Goal: Task Accomplishment & Management: Manage account settings

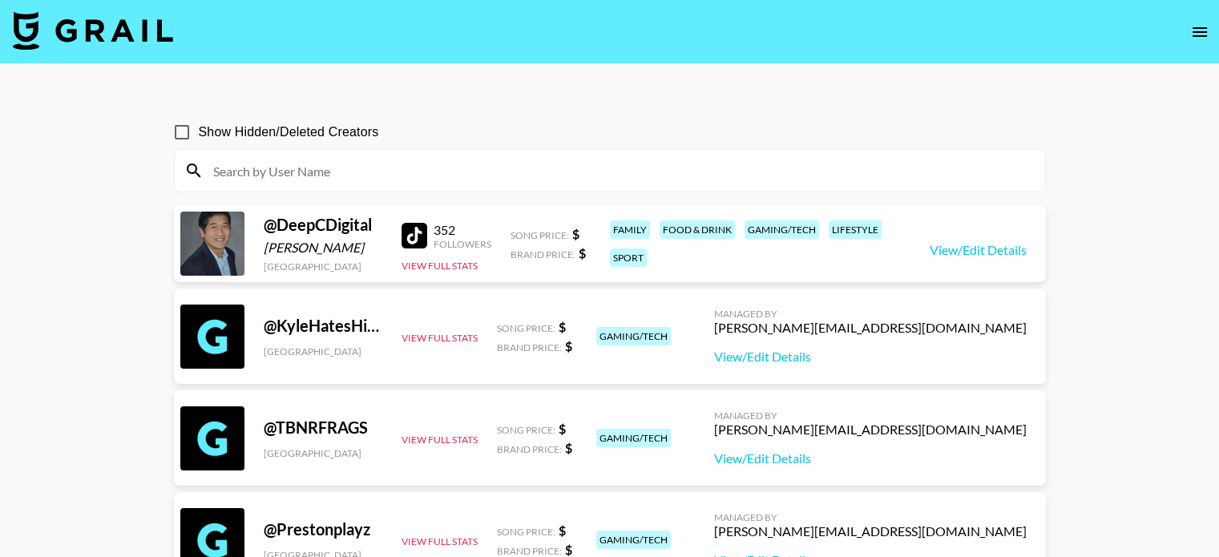
click at [1203, 14] on nav at bounding box center [609, 32] width 1219 height 64
click at [1199, 30] on icon "open drawer" at bounding box center [1199, 31] width 19 height 19
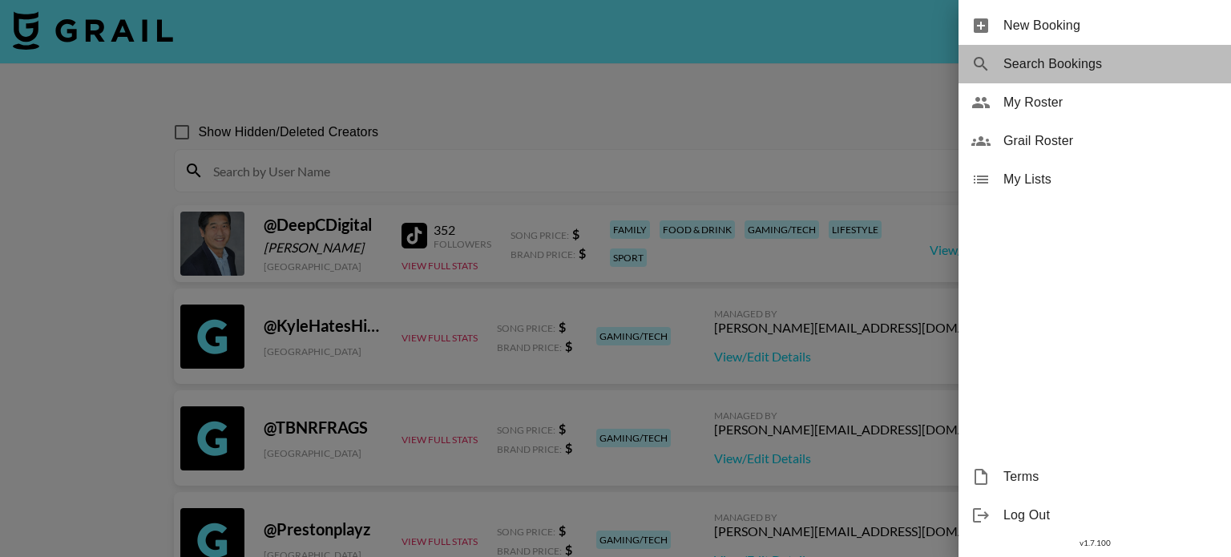
click at [1083, 70] on span "Search Bookings" at bounding box center [1111, 64] width 215 height 19
select select "id"
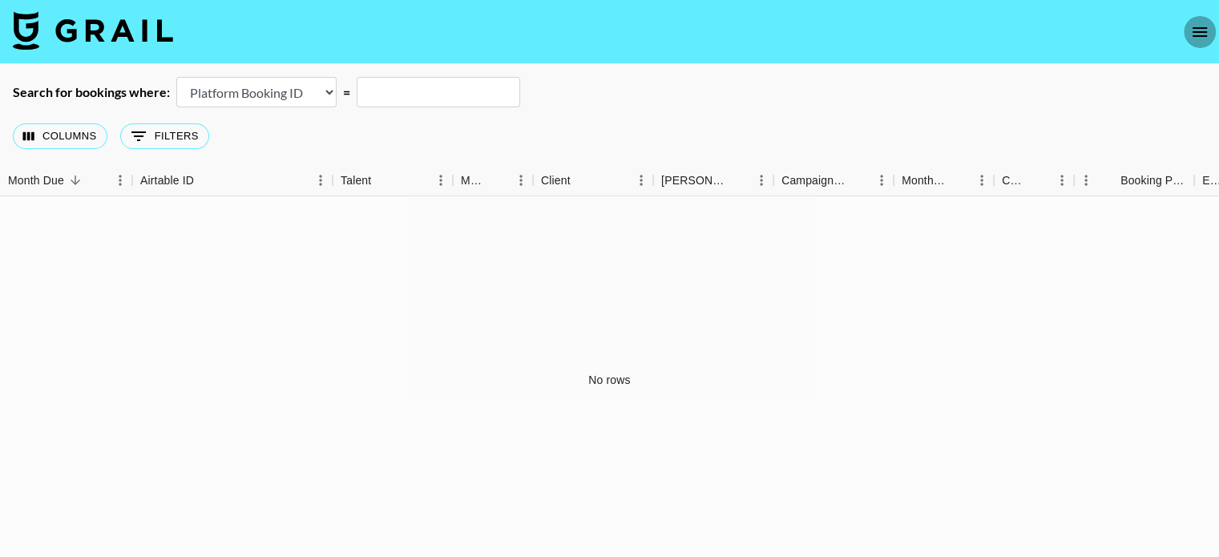
click at [1204, 42] on button "open drawer" at bounding box center [1200, 32] width 32 height 32
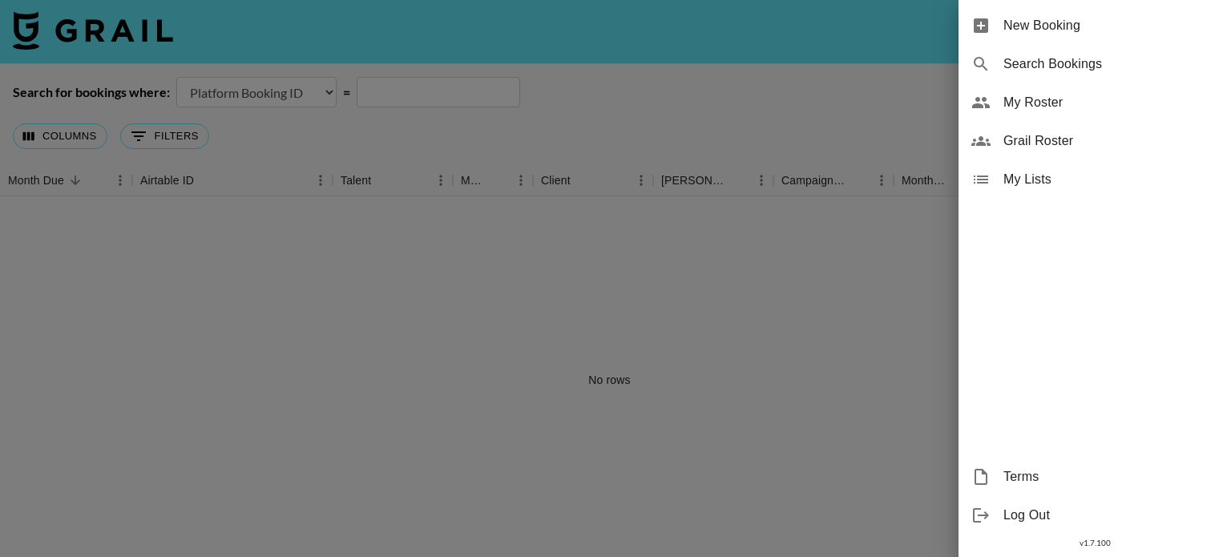
click at [287, 133] on div at bounding box center [615, 278] width 1231 height 557
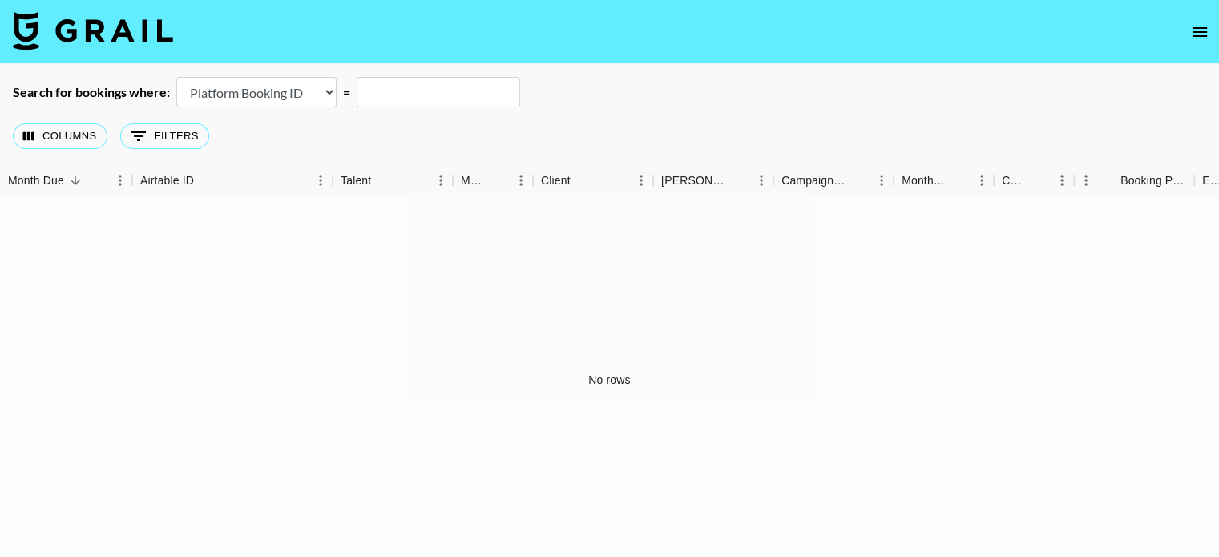
click at [317, 87] on select "Airtable Booking ID Platform Booking ID Platform Campaign ID" at bounding box center [256, 92] width 160 height 30
click at [156, 140] on button "0 Filters" at bounding box center [164, 136] width 89 height 26
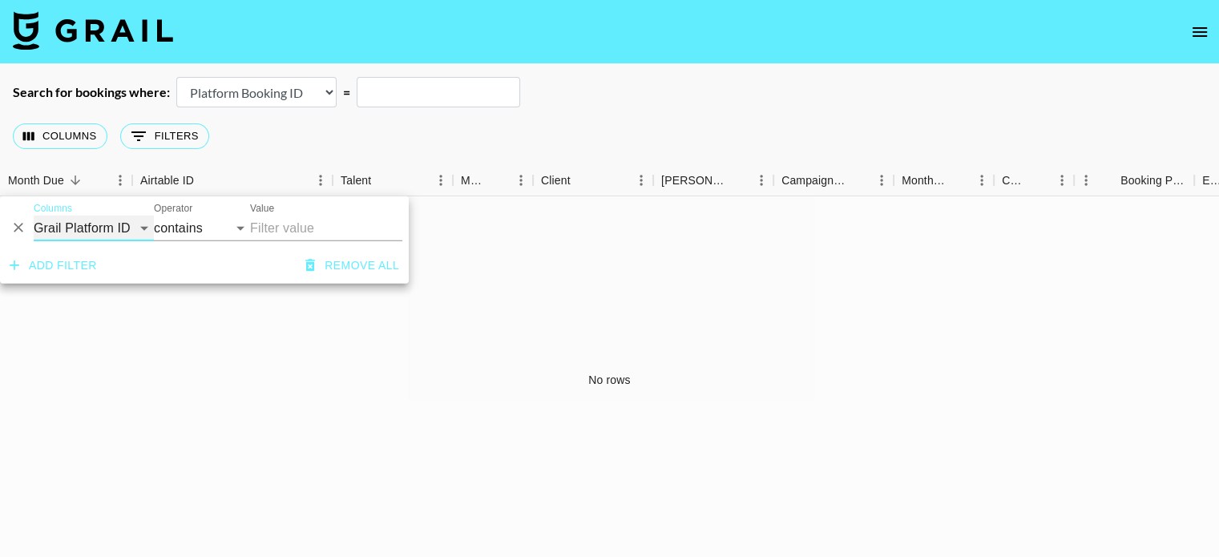
click at [99, 225] on select "Grail Platform ID Airtable ID Talent Manager Client Booker Campaign (Type) Date…" at bounding box center [94, 229] width 120 height 26
select select "managerIds"
click at [34, 216] on select "Grail Platform ID Airtable ID Talent Manager Client Booker Campaign (Type) Date…" at bounding box center [94, 229] width 120 height 26
select select "is"
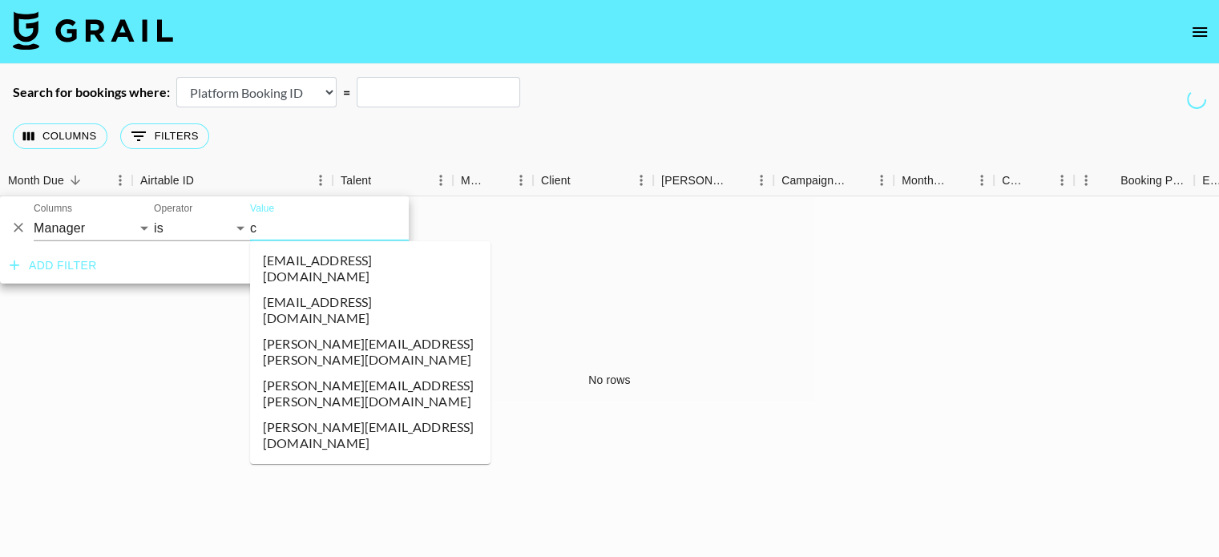
click at [321, 223] on input "c" at bounding box center [358, 228] width 216 height 25
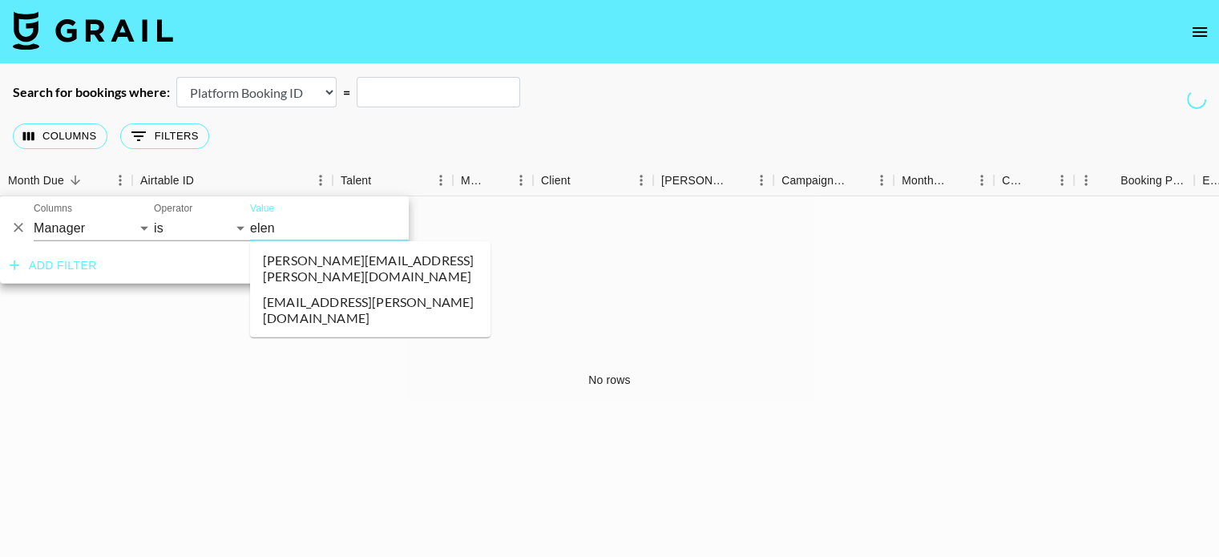
type input "elena"
click at [354, 266] on li "celena.danahy@grail-talent.com" at bounding box center [370, 269] width 240 height 42
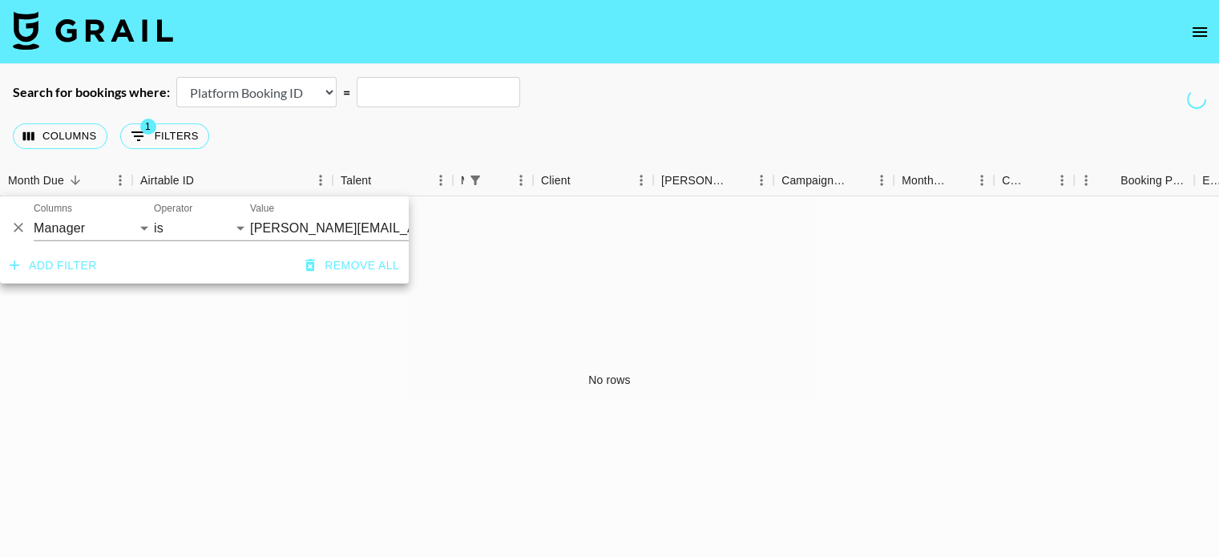
click at [299, 386] on div "No rows" at bounding box center [609, 379] width 1219 height 366
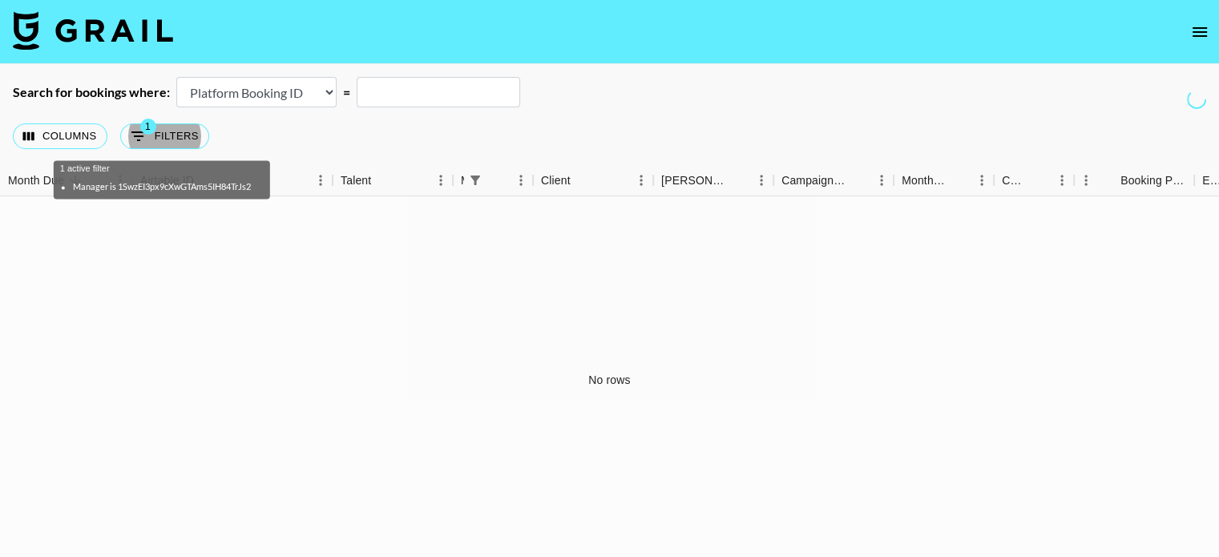
click at [325, 95] on select "Airtable Booking ID Platform Booking ID Platform Campaign ID" at bounding box center [256, 92] width 160 height 30
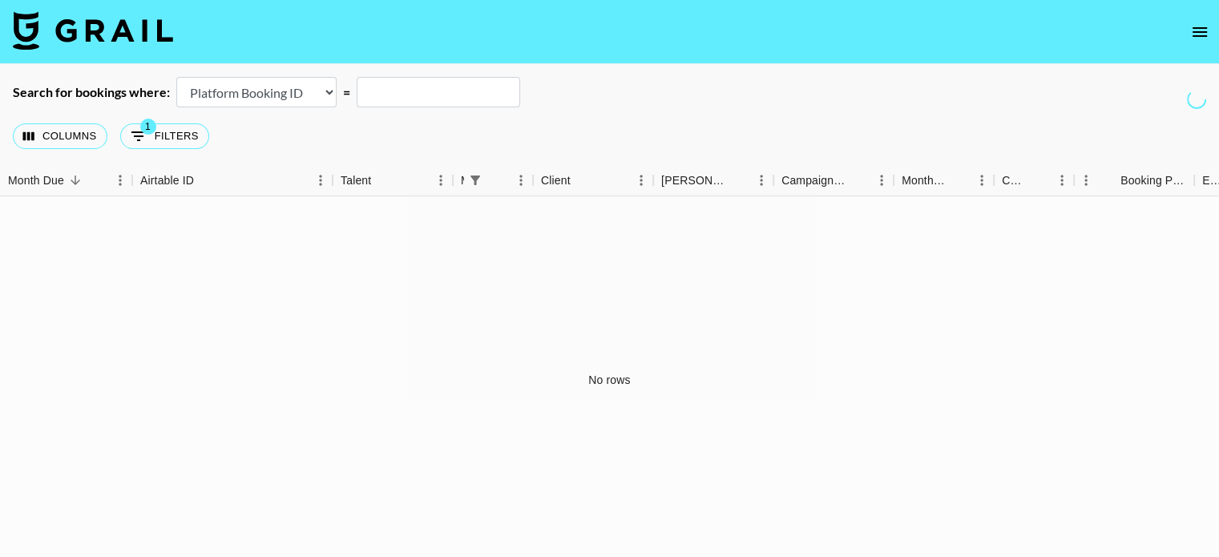
click at [391, 148] on div "Columns 1 Filters + Booking" at bounding box center [609, 136] width 1219 height 58
click at [177, 134] on button "1 Filters" at bounding box center [164, 136] width 89 height 26
select select "managerIds"
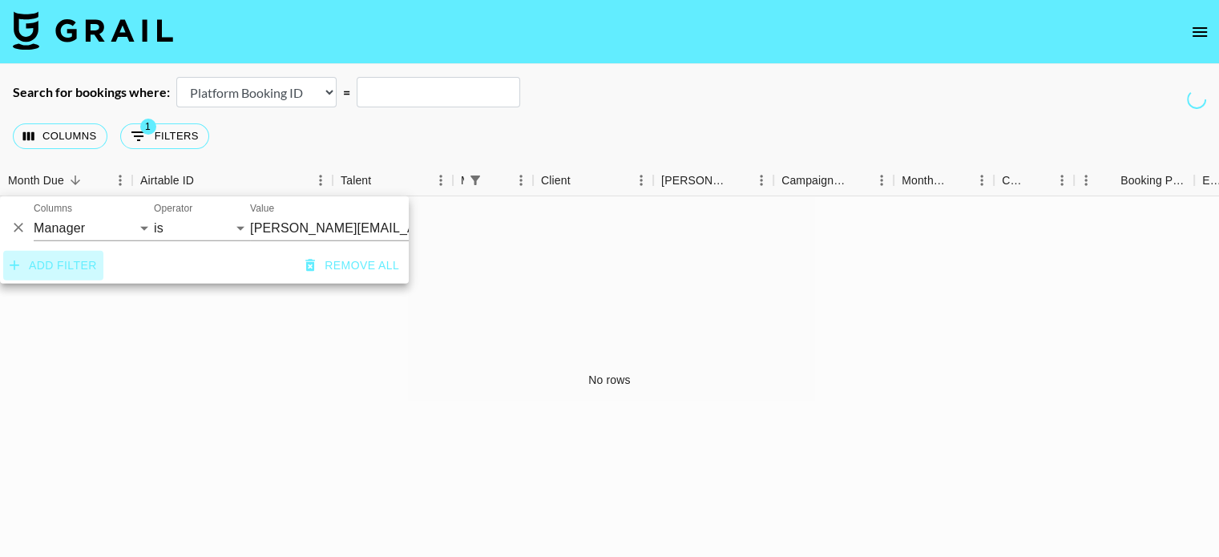
click at [75, 277] on button "Add filter" at bounding box center [53, 266] width 100 height 30
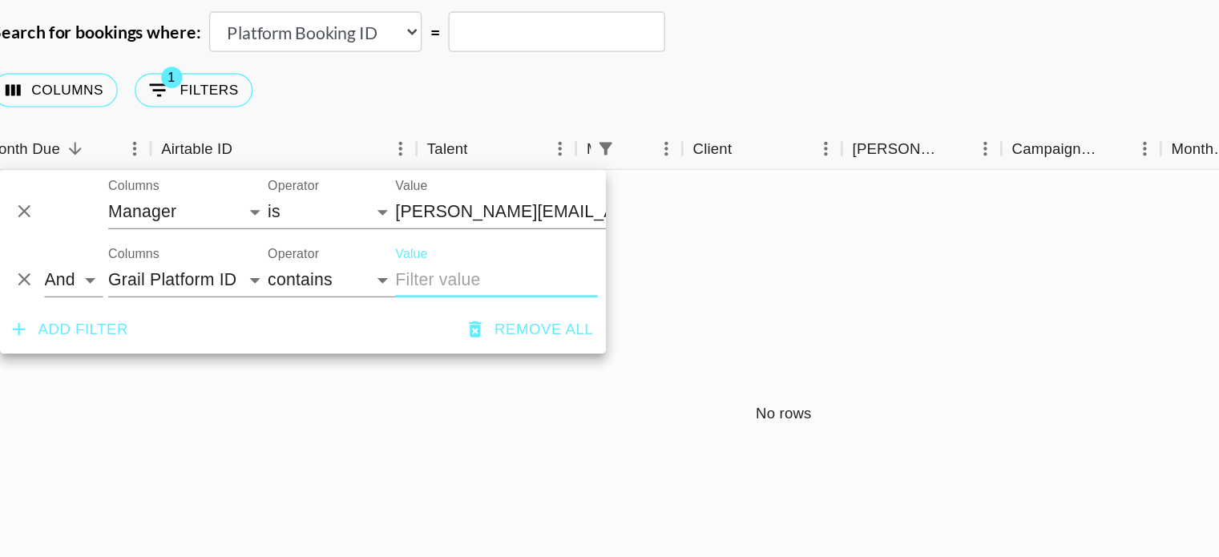
click at [34, 279] on icon "Delete" at bounding box center [37, 279] width 16 height 16
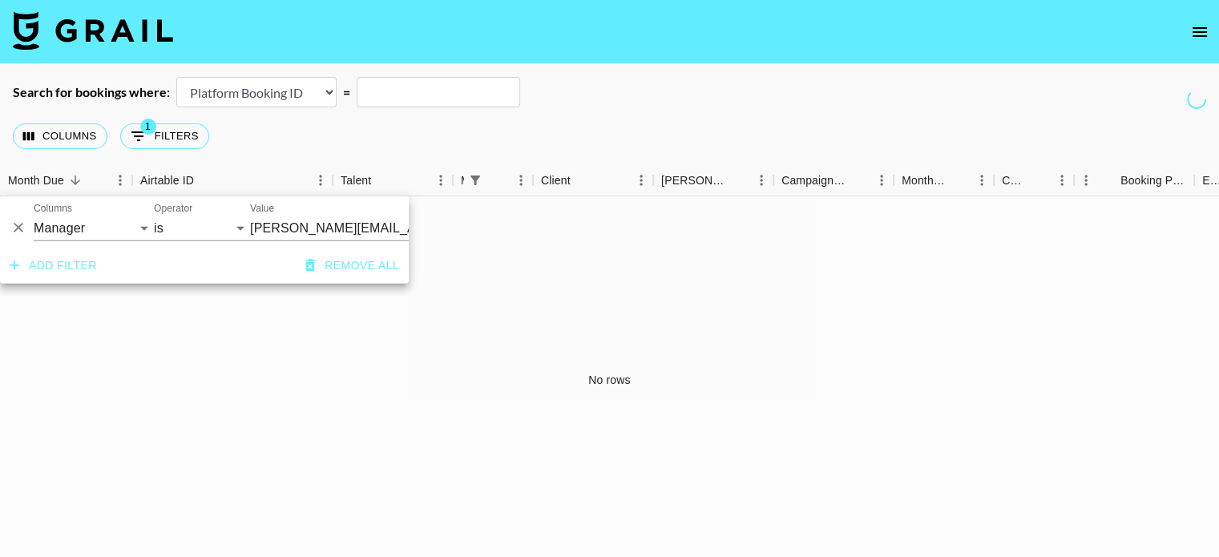
click at [532, 126] on div "Columns 1 Filters + Booking" at bounding box center [609, 136] width 1219 height 58
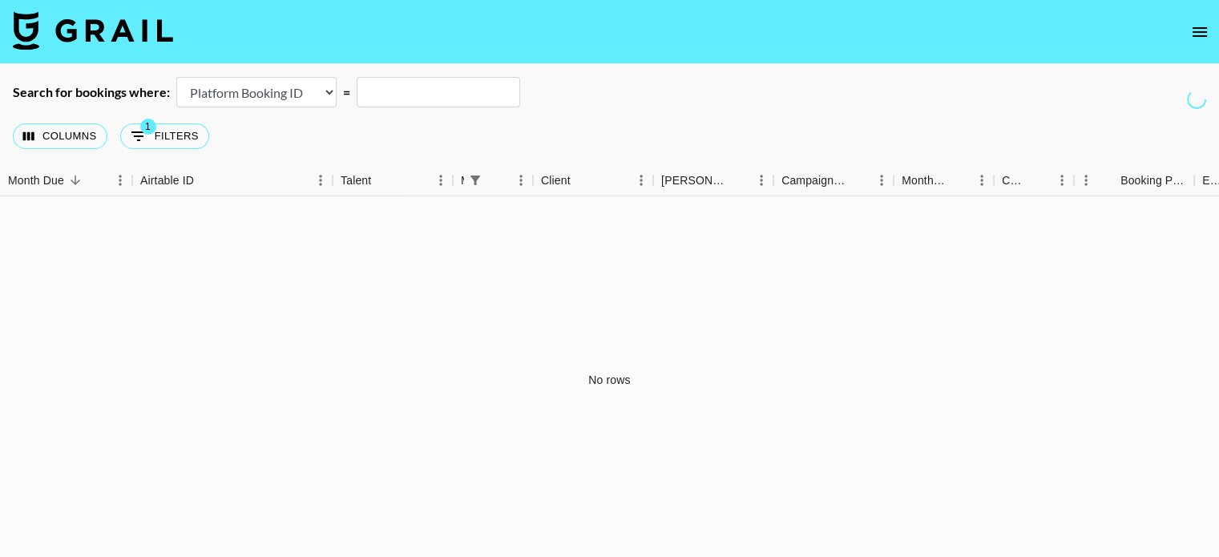
click at [329, 94] on select "Airtable Booking ID Platform Booking ID Platform Campaign ID" at bounding box center [256, 92] width 160 height 30
select select "airtableId"
click at [176, 77] on select "Airtable Booking ID Platform Booking ID Platform Campaign ID" at bounding box center [256, 92] width 160 height 30
click at [1198, 36] on icon "open drawer" at bounding box center [1200, 32] width 14 height 10
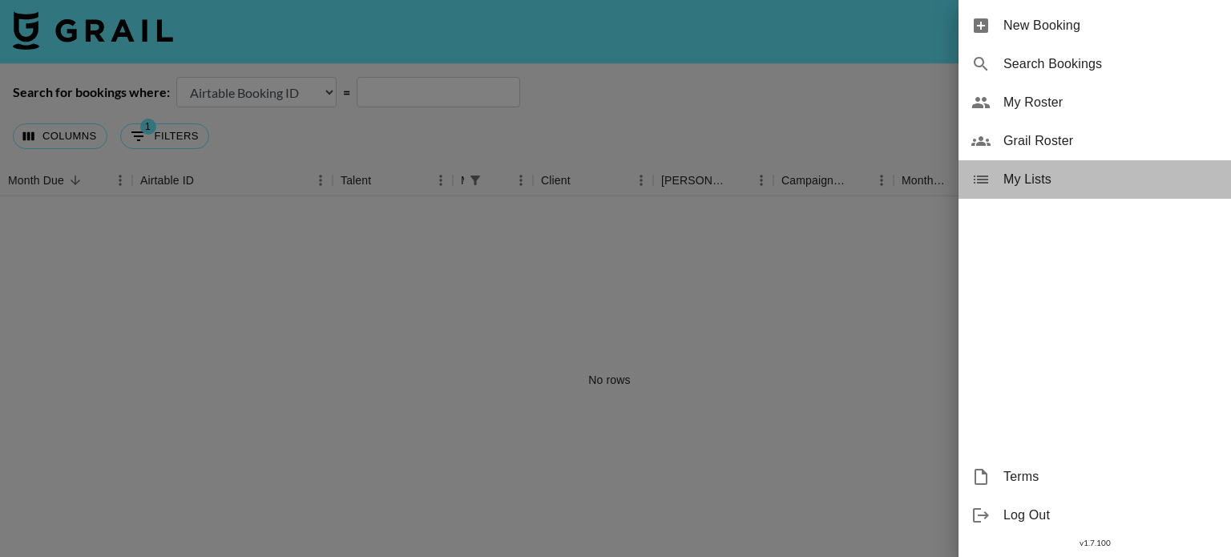
click at [1009, 178] on span "My Lists" at bounding box center [1111, 179] width 215 height 19
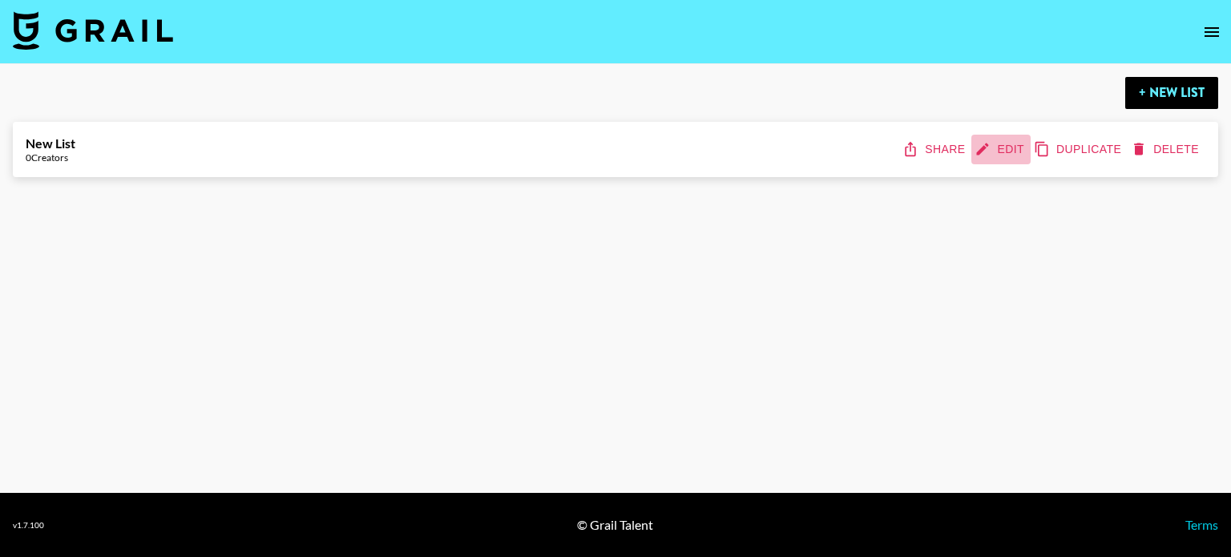
click at [1024, 147] on button "Edit" at bounding box center [1001, 150] width 59 height 30
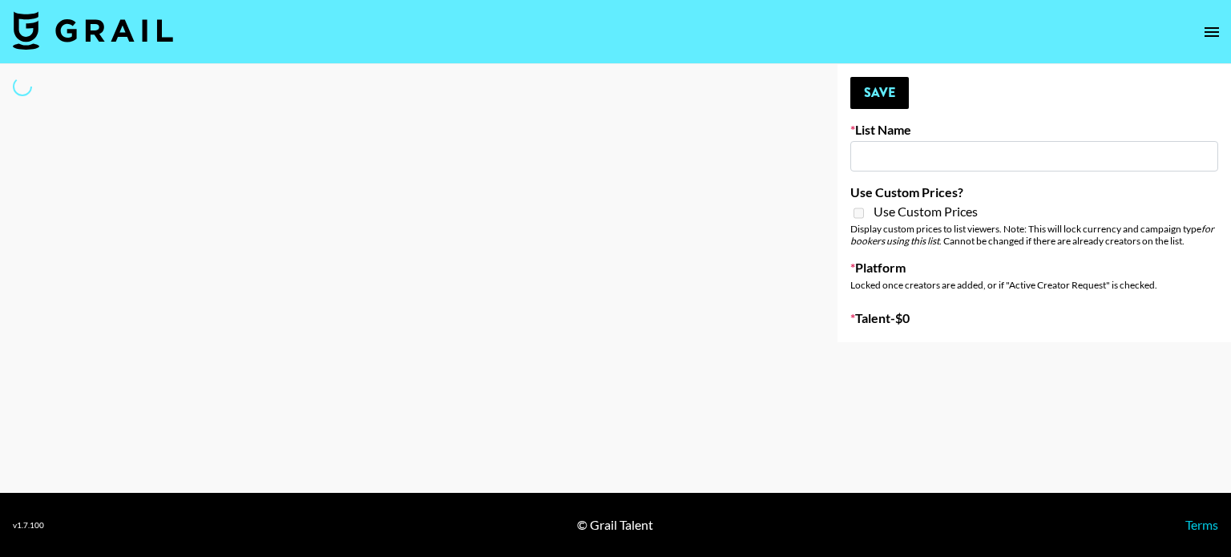
type input "New List"
select select "Song"
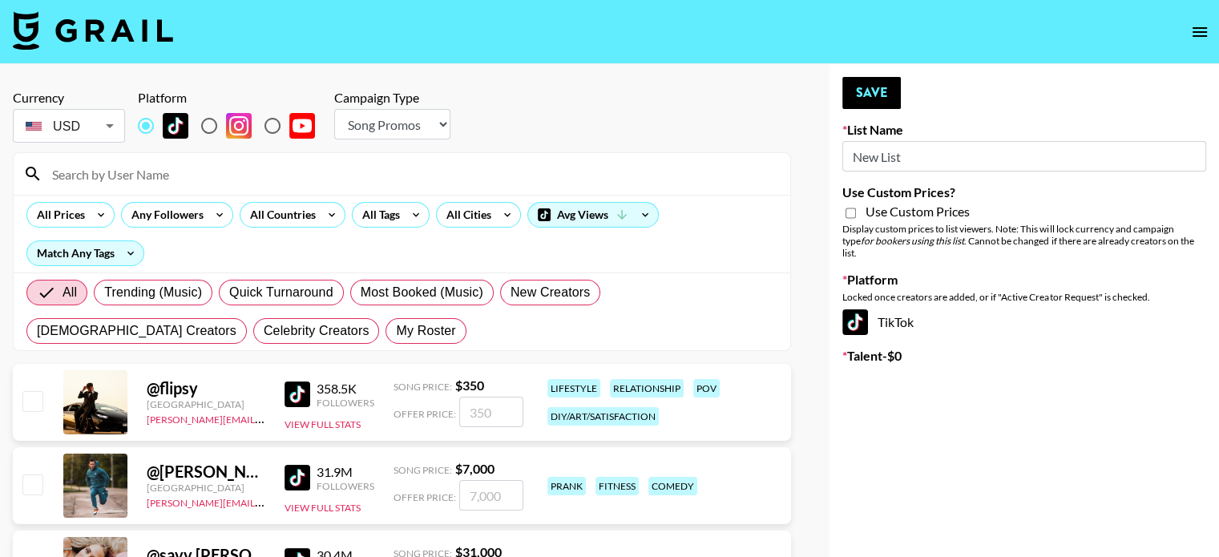
click at [1199, 28] on icon "open drawer" at bounding box center [1199, 31] width 19 height 19
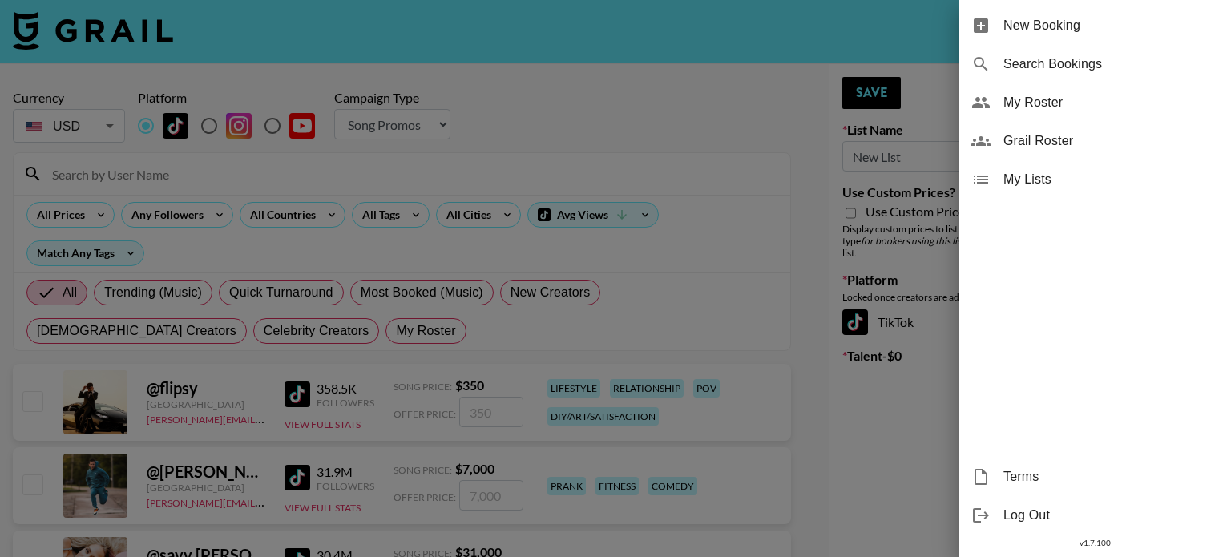
click at [1069, 26] on span "New Booking" at bounding box center [1111, 25] width 215 height 19
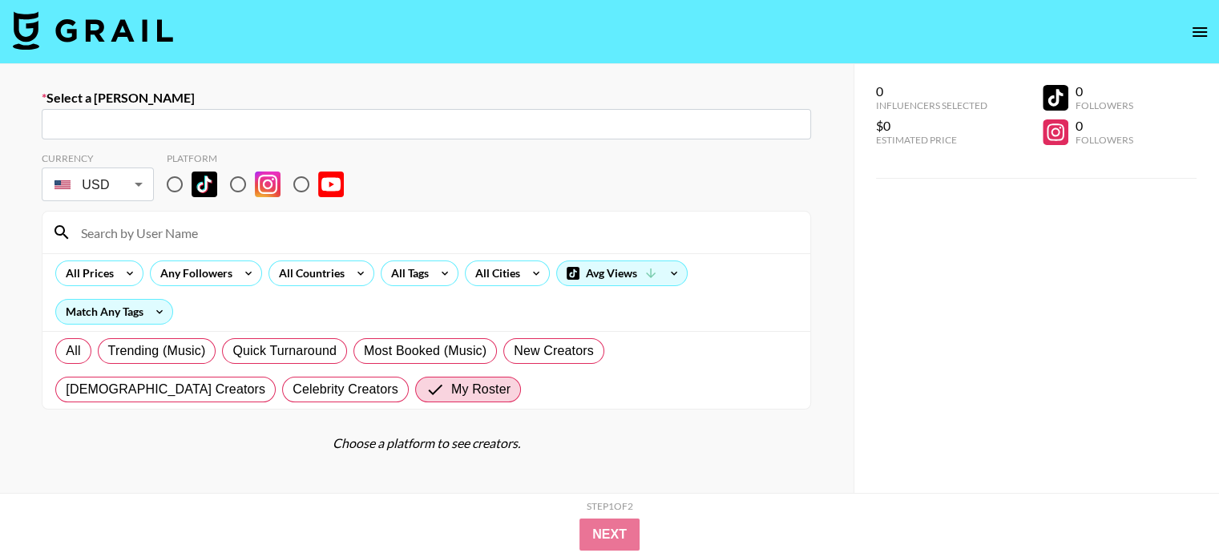
click at [1204, 27] on icon "open drawer" at bounding box center [1200, 32] width 14 height 10
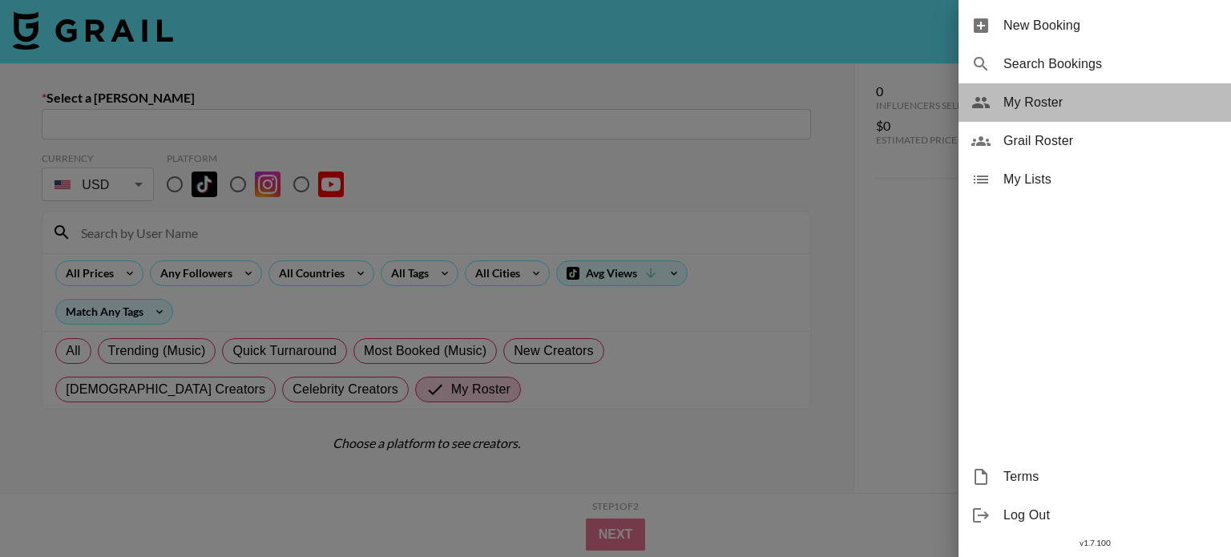
click at [1070, 102] on span "My Roster" at bounding box center [1111, 102] width 215 height 19
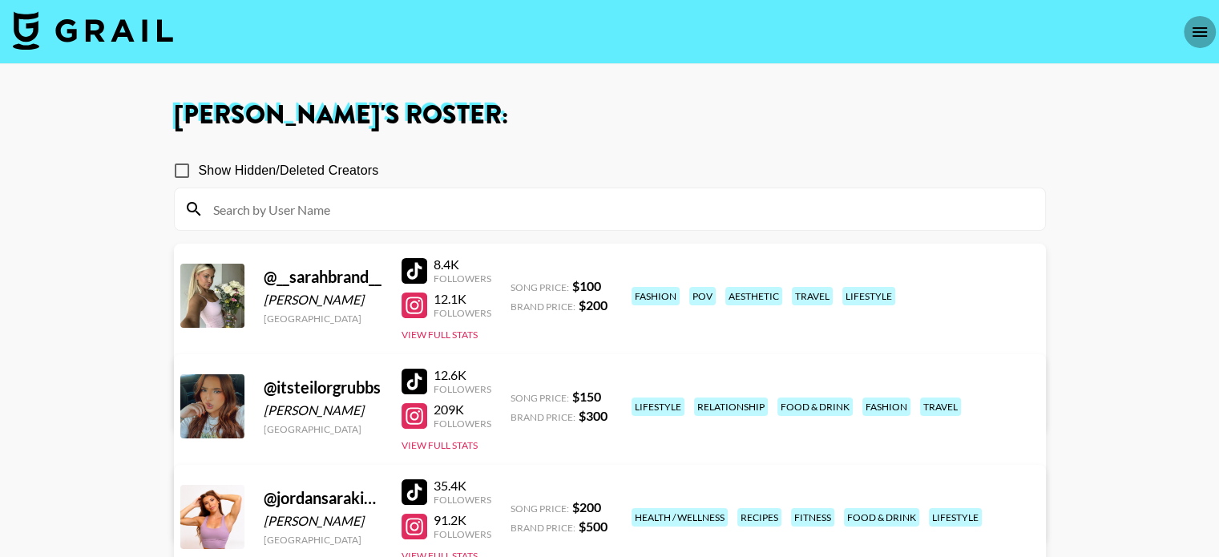
click at [1211, 28] on button "open drawer" at bounding box center [1200, 32] width 32 height 32
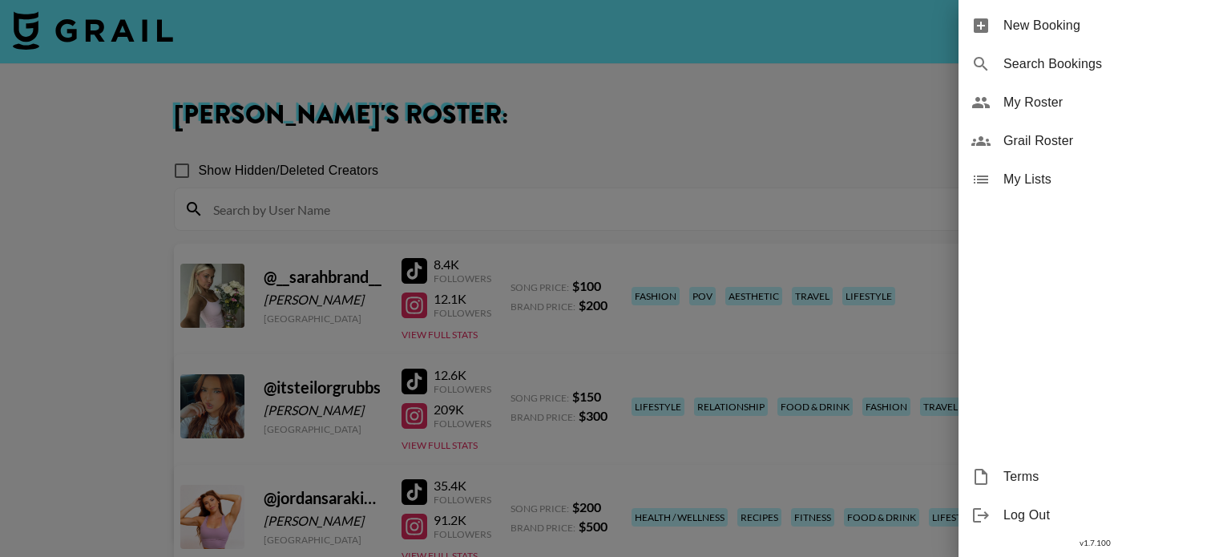
click at [1061, 60] on span "Search Bookings" at bounding box center [1111, 64] width 215 height 19
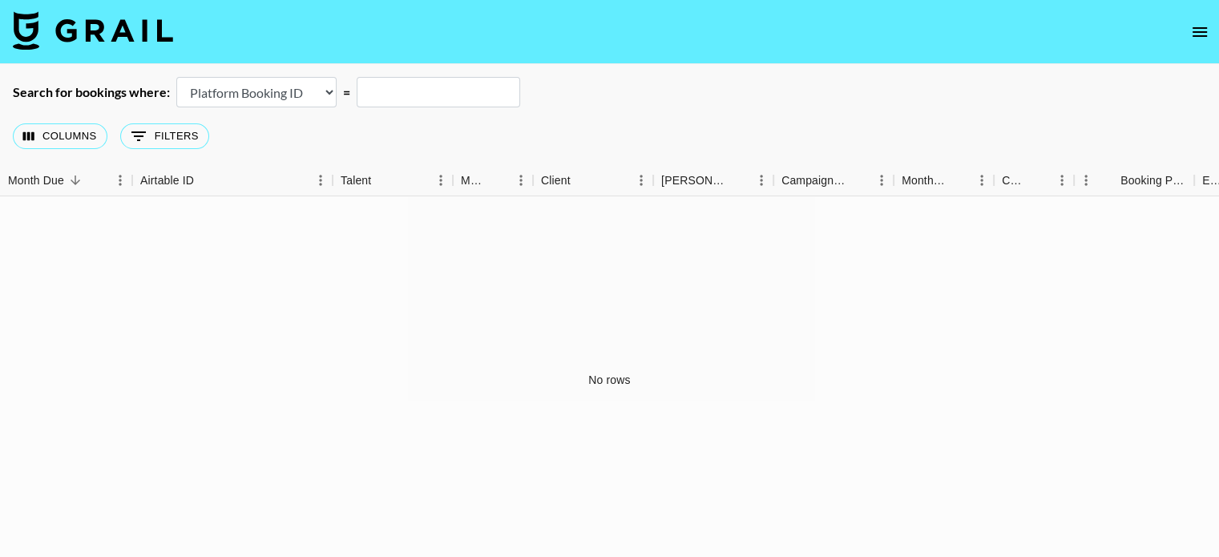
click at [295, 94] on select "Airtable Booking ID Platform Booking ID Platform Campaign ID" at bounding box center [256, 92] width 160 height 30
click at [78, 134] on button "Columns" at bounding box center [60, 136] width 95 height 26
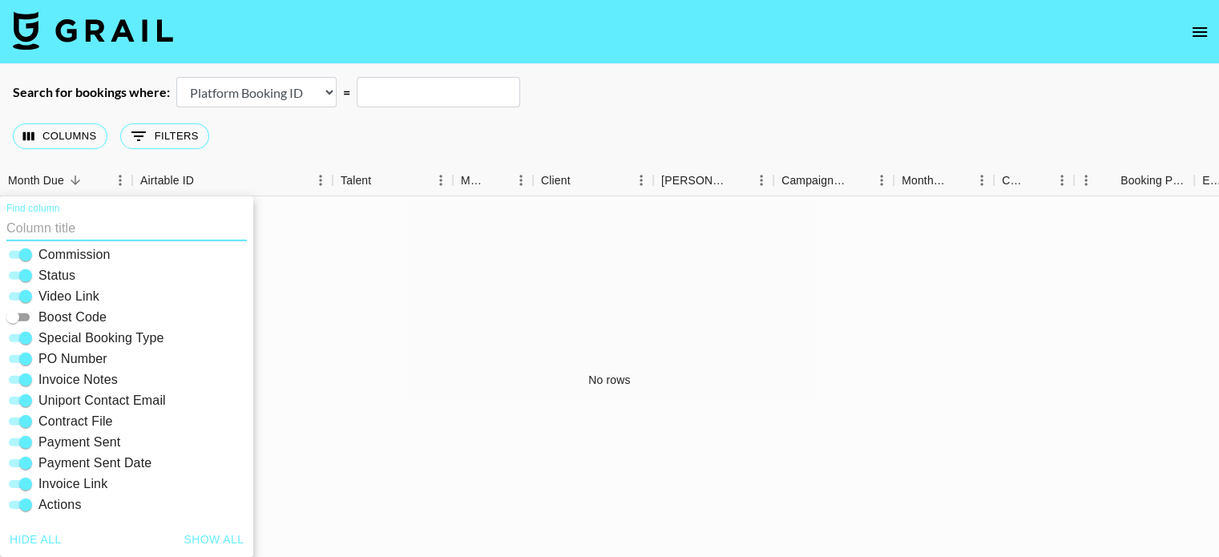
scroll to position [43, 0]
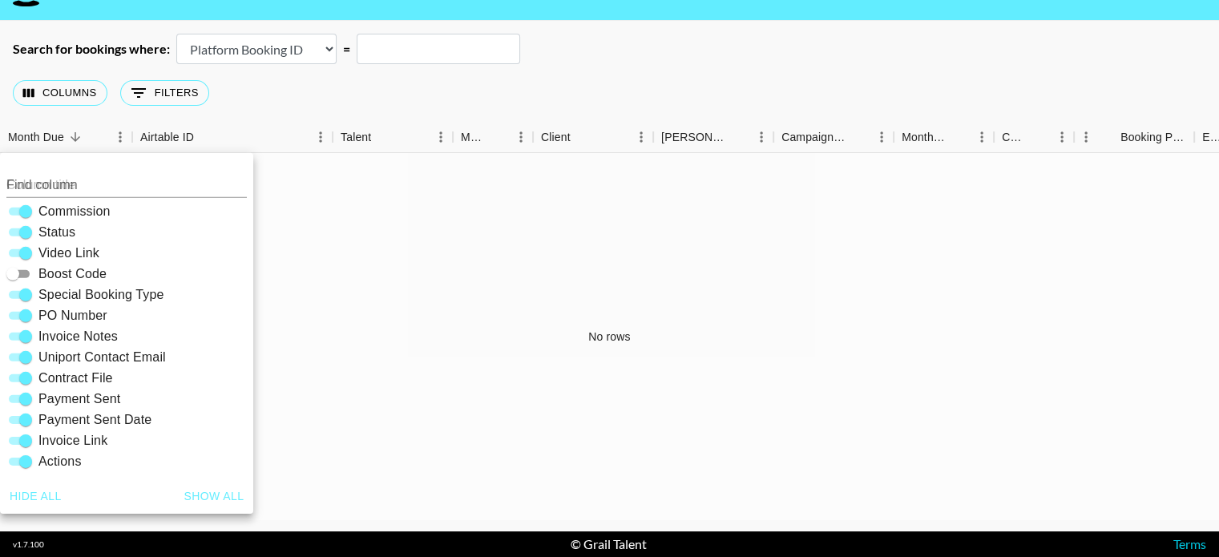
click at [423, 304] on div "No rows" at bounding box center [609, 336] width 1219 height 366
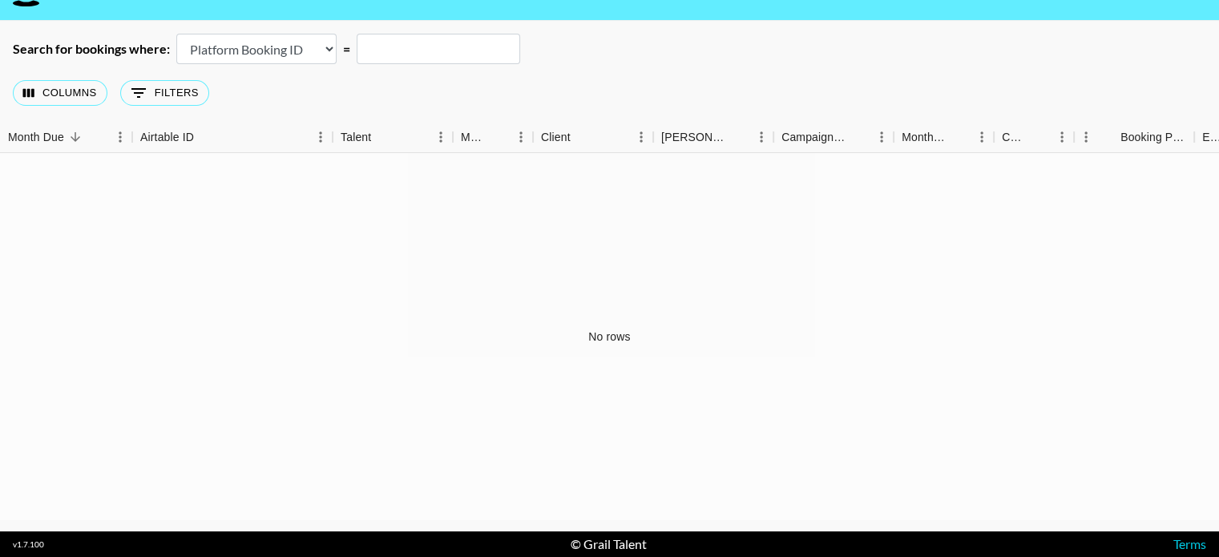
scroll to position [0, 0]
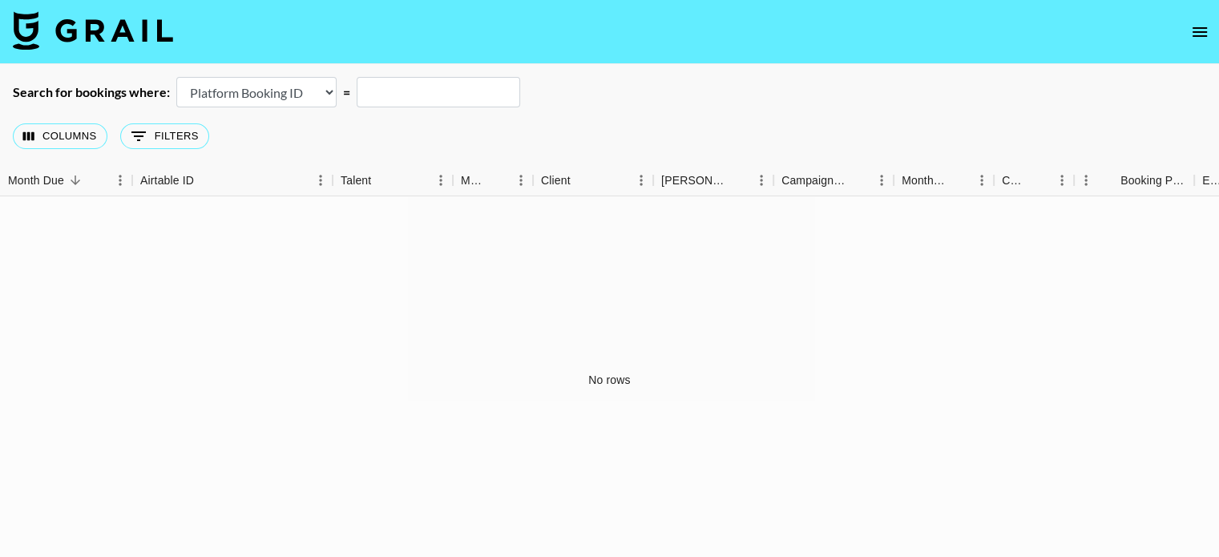
click at [378, 91] on input "text" at bounding box center [439, 92] width 164 height 30
click at [322, 89] on select "Airtable Booking ID Platform Booking ID Platform Campaign ID" at bounding box center [256, 92] width 160 height 30
select select "campaignId"
click at [176, 77] on select "Airtable Booking ID Platform Booking ID Platform Campaign ID" at bounding box center [256, 92] width 160 height 30
click at [399, 92] on input "text" at bounding box center [439, 92] width 164 height 30
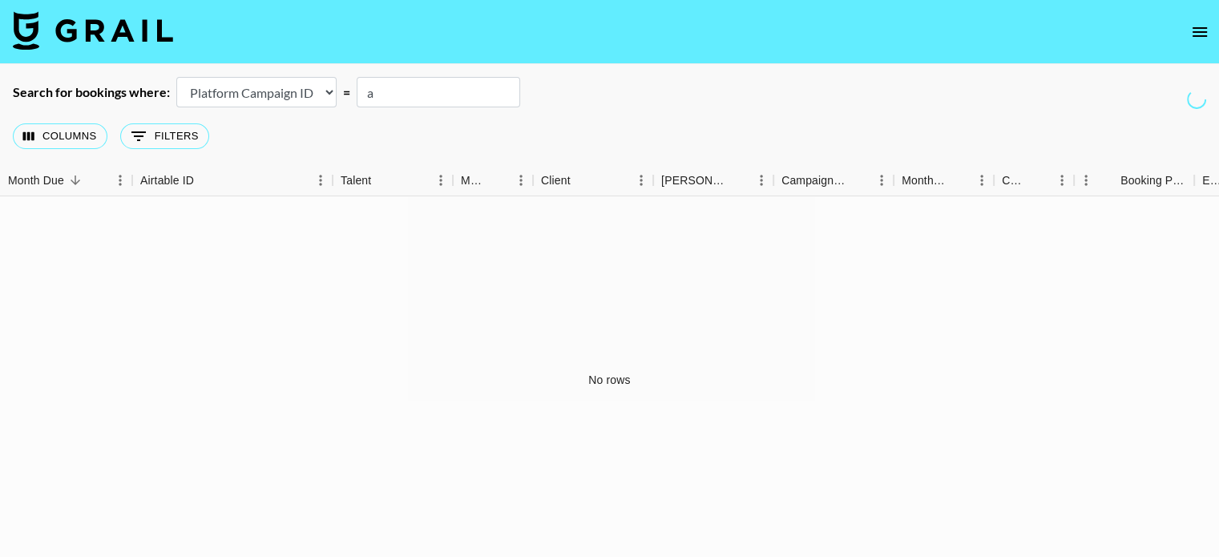
type input "a"
click at [293, 95] on select "Airtable Booking ID Platform Booking ID Platform Campaign ID" at bounding box center [256, 92] width 160 height 30
click at [87, 97] on div "Search for bookings where:" at bounding box center [91, 92] width 157 height 16
click at [151, 139] on button "0 Filters" at bounding box center [164, 136] width 89 height 26
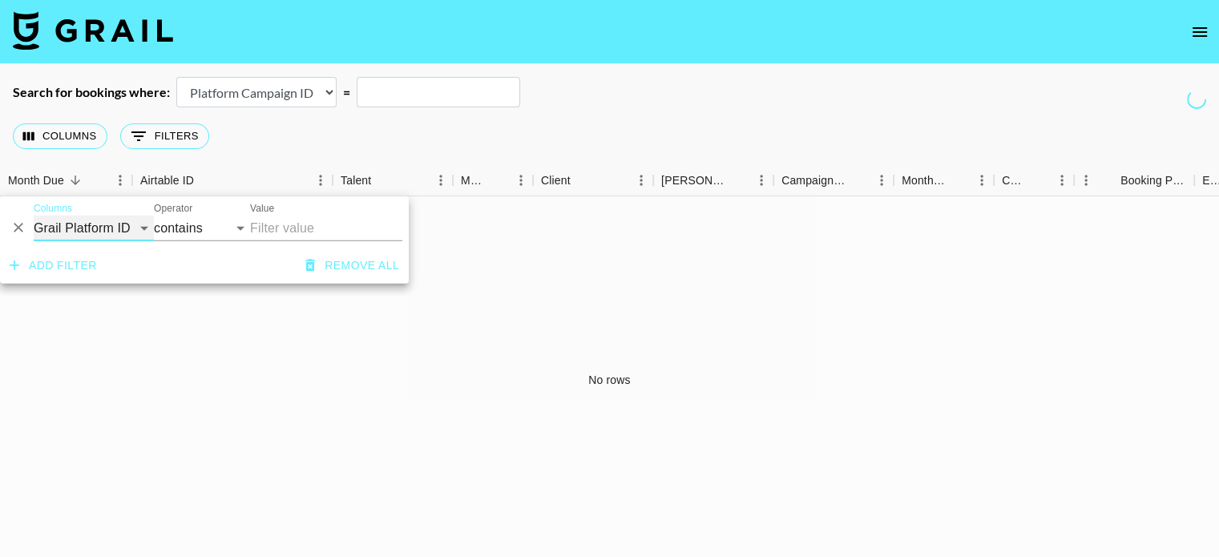
click at [121, 224] on select "Grail Platform ID Airtable ID Talent Manager Client Booker Campaign (Type) Date…" at bounding box center [94, 229] width 120 height 26
select select "managerIds"
click at [34, 216] on select "Grail Platform ID Airtable ID Talent Manager Client Booker Campaign (Type) Date…" at bounding box center [94, 229] width 120 height 26
select select "is"
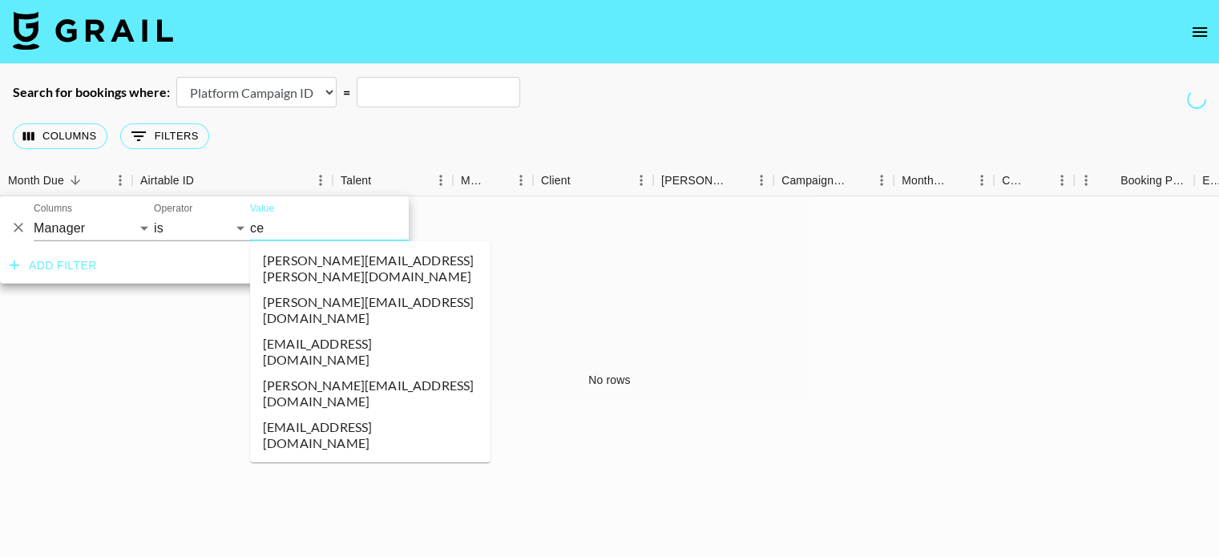
type input "cel"
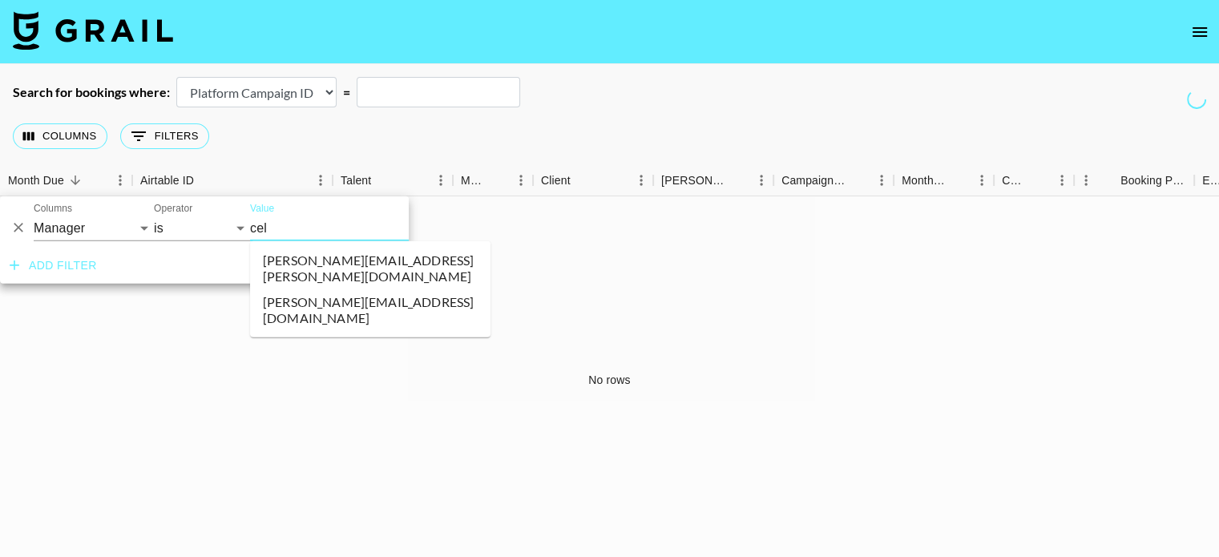
click at [421, 267] on li "celena.danahy@grail-talent.com" at bounding box center [370, 269] width 240 height 42
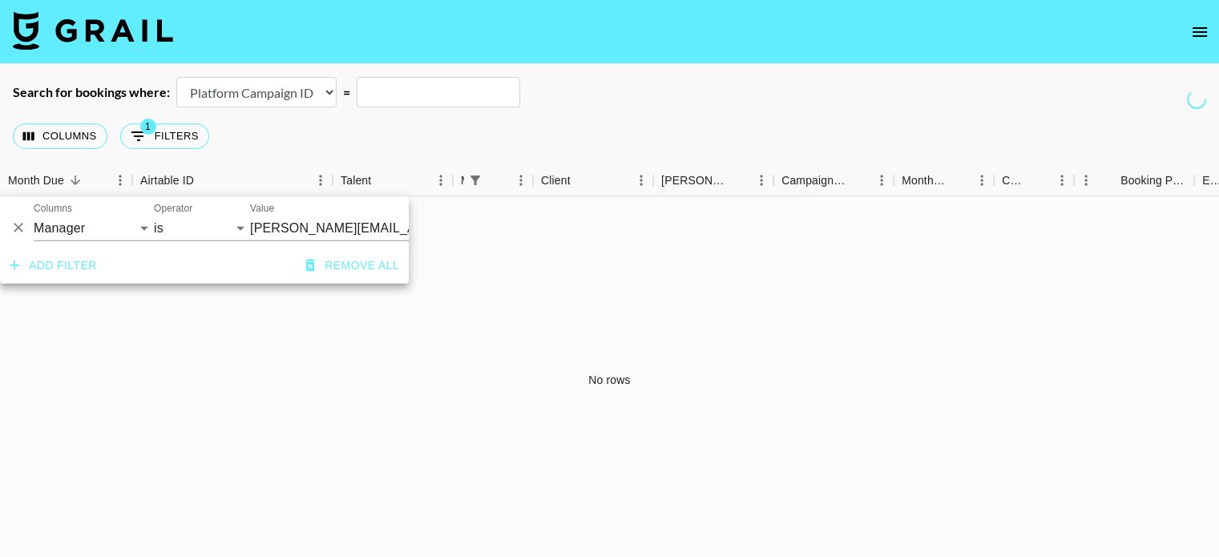
click at [403, 127] on div "Columns 1 Filters + Booking" at bounding box center [609, 136] width 1219 height 58
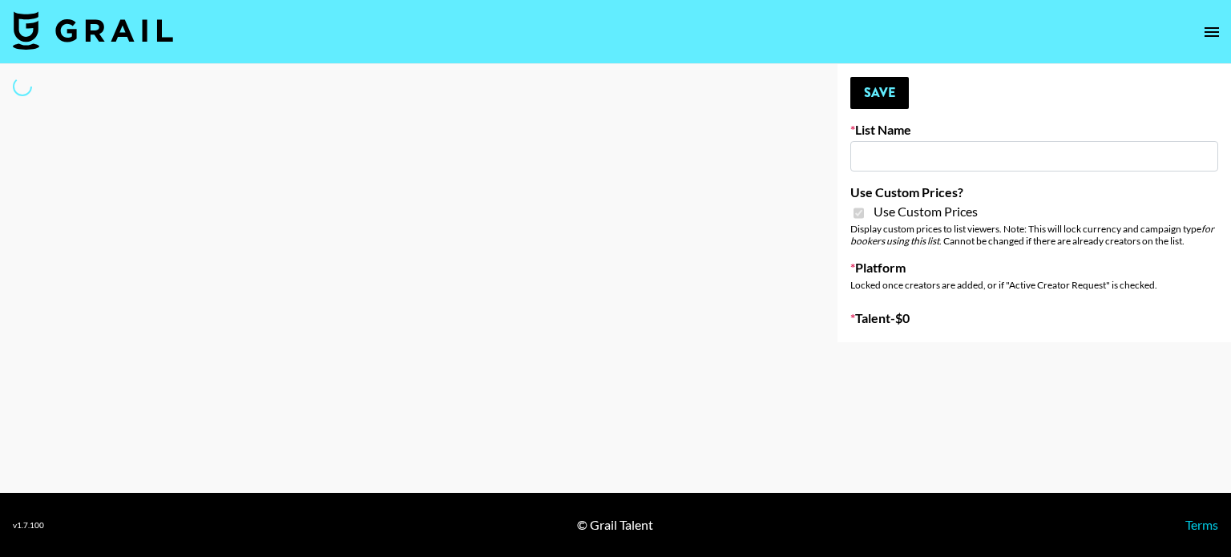
select select "Brand"
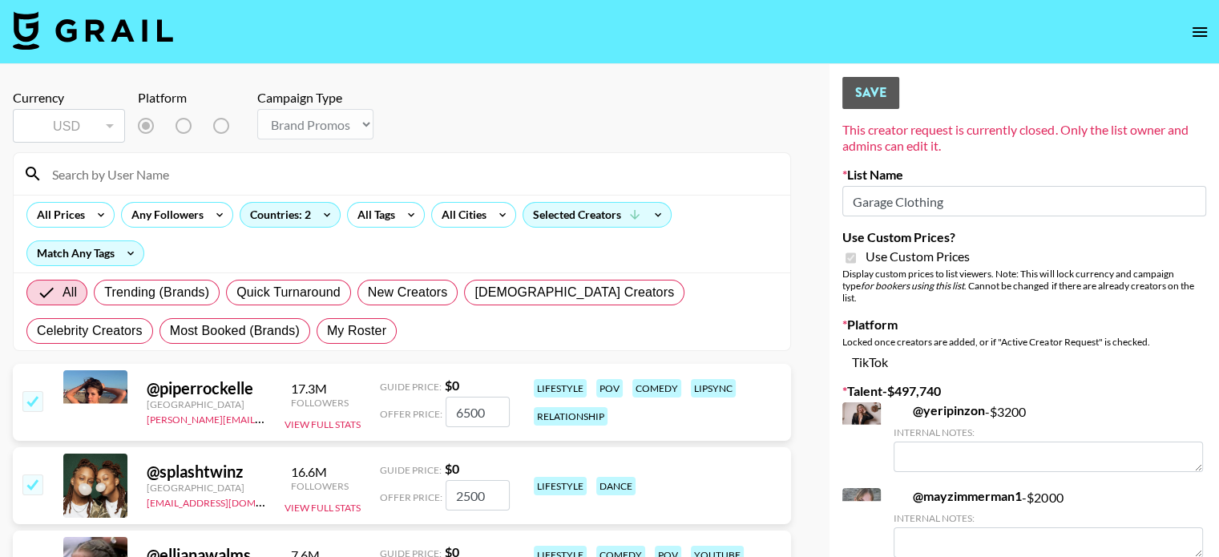
type input "Garage Clothing"
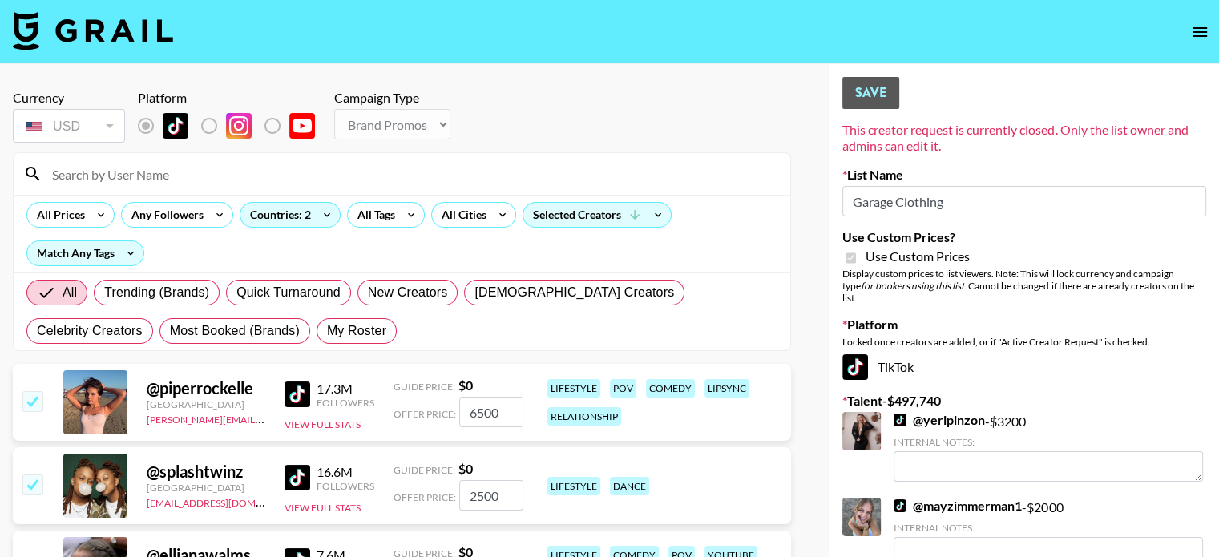
checkbox input "true"
